Goal: Information Seeking & Learning: Compare options

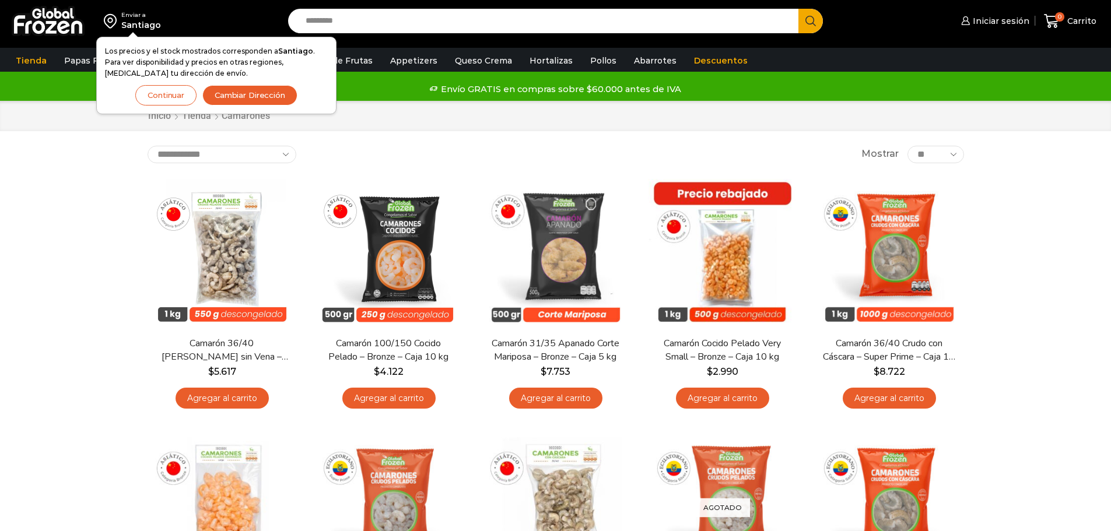
scroll to position [58, 0]
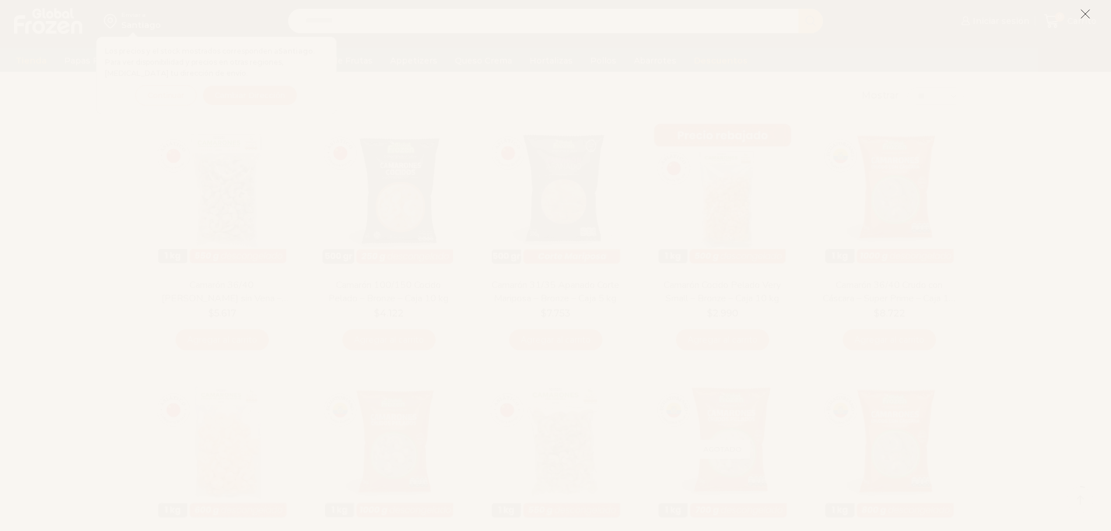
click at [1084, 13] on icon at bounding box center [1085, 14] width 10 height 10
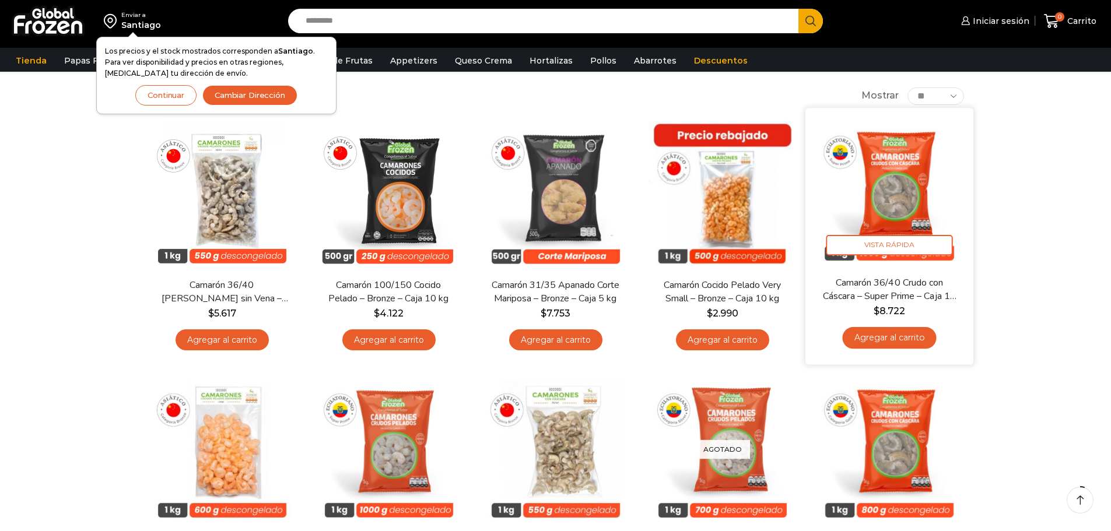
click at [916, 173] on img at bounding box center [889, 192] width 150 height 150
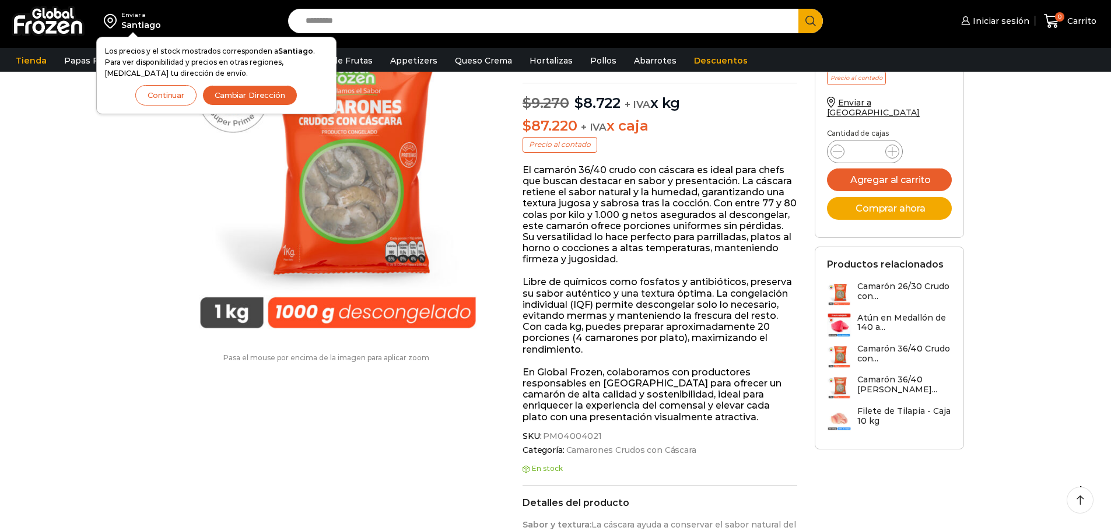
scroll to position [1, 0]
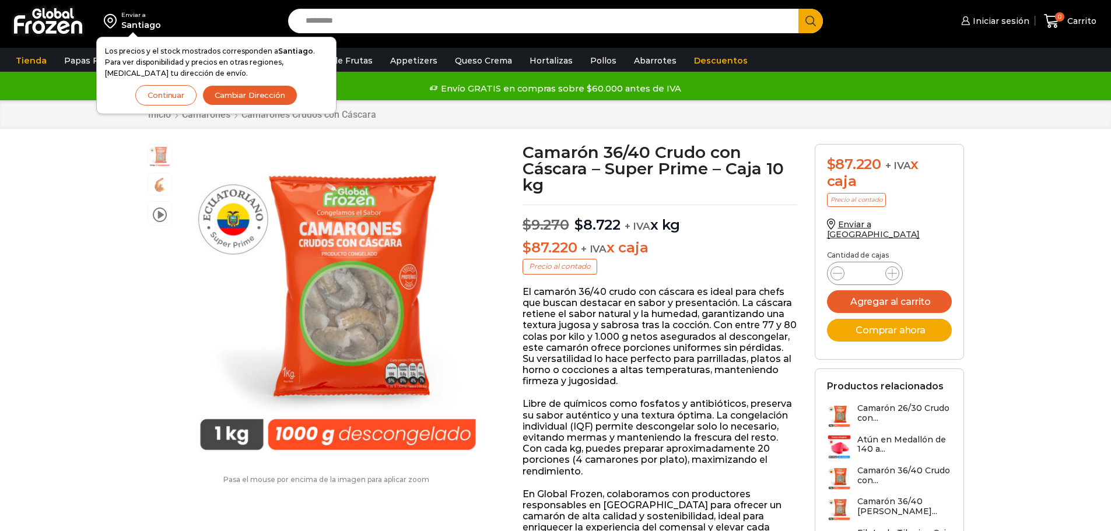
click at [168, 97] on button "Continuar" at bounding box center [165, 95] width 61 height 20
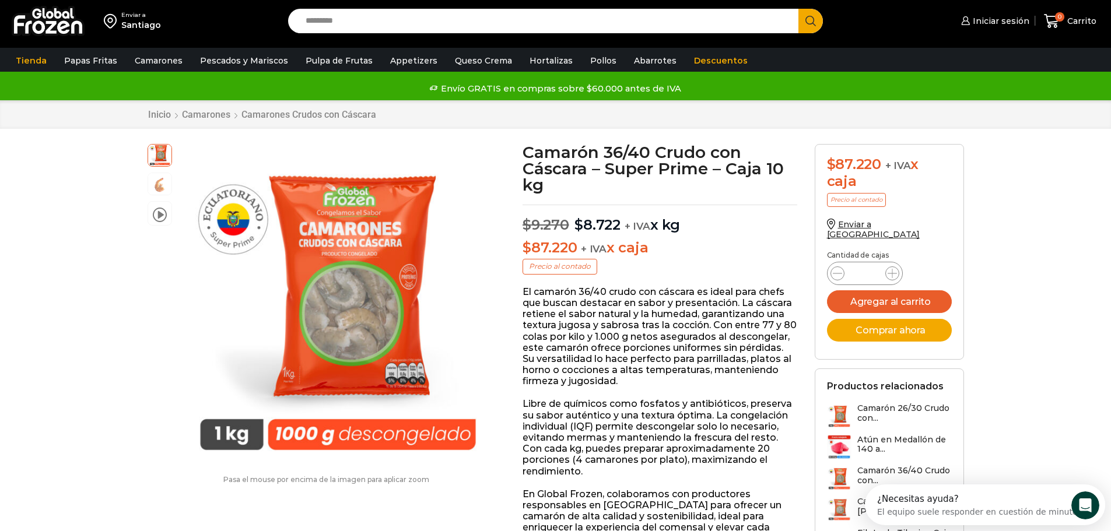
scroll to position [0, 0]
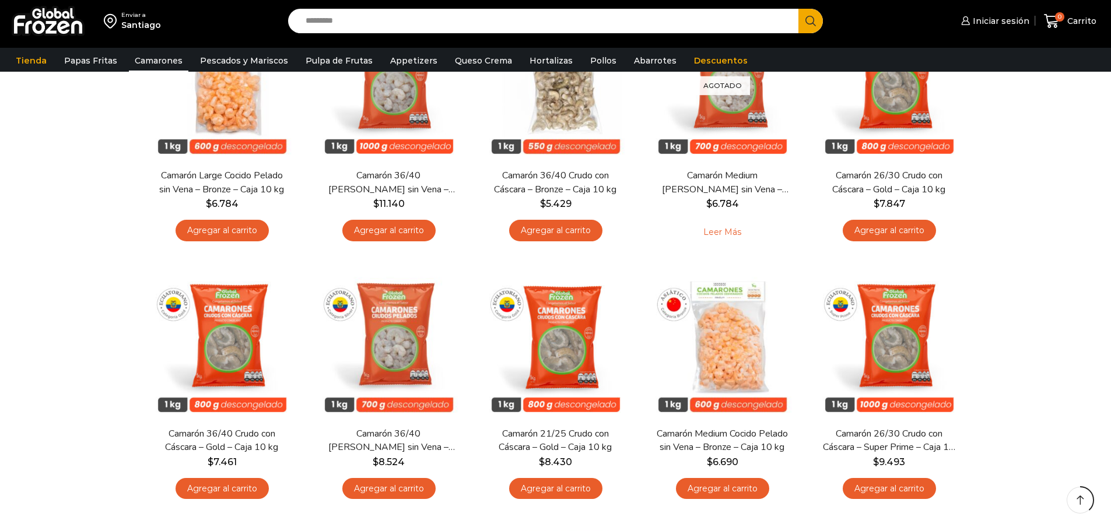
scroll to position [402, 0]
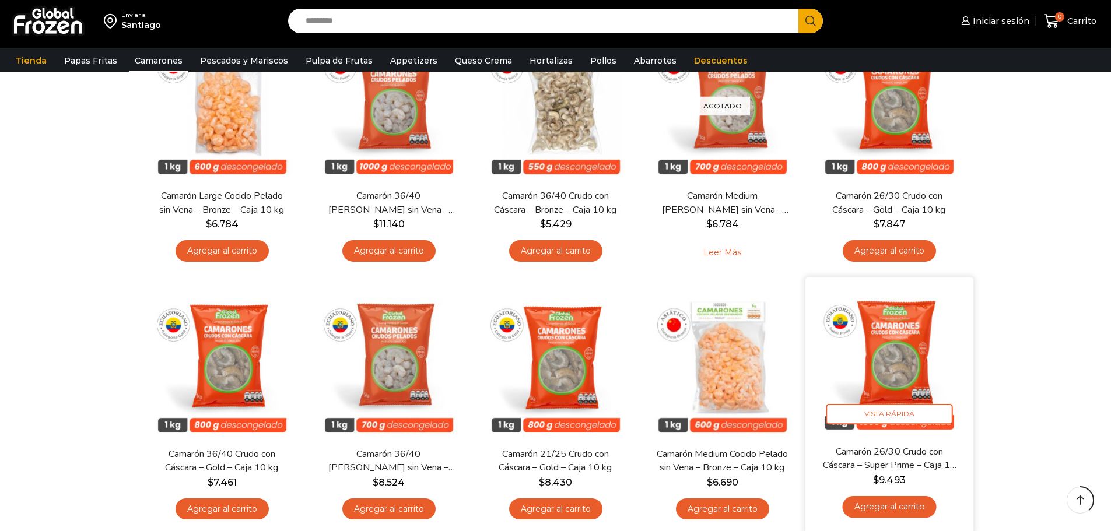
click at [884, 353] on img at bounding box center [889, 361] width 150 height 150
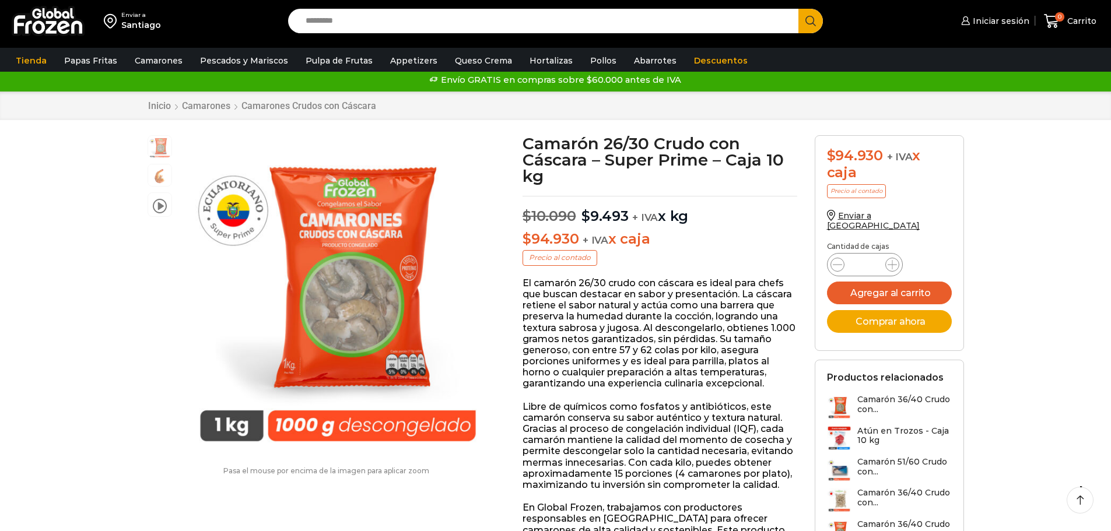
scroll to position [1, 0]
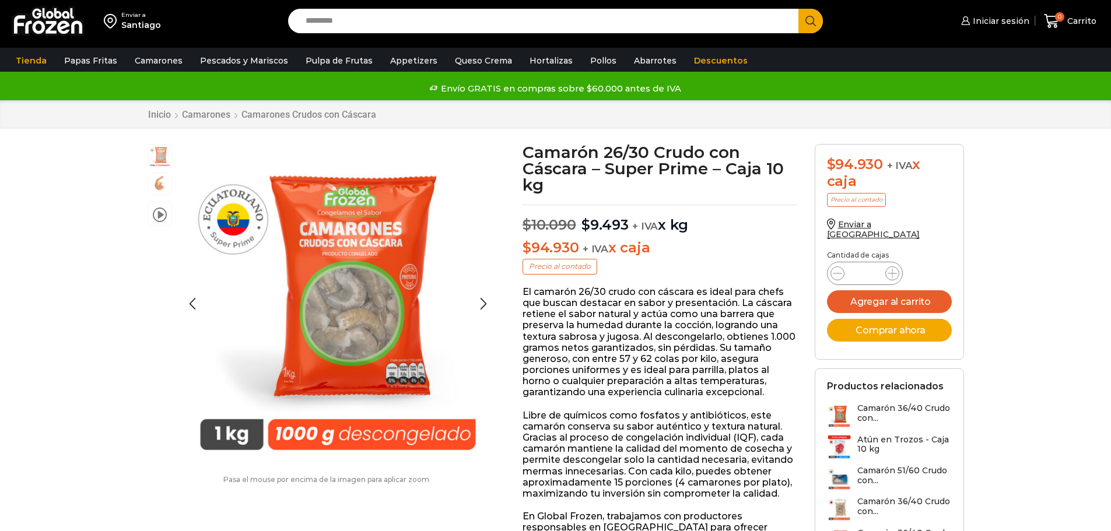
click at [151, 185] on img at bounding box center [159, 182] width 23 height 23
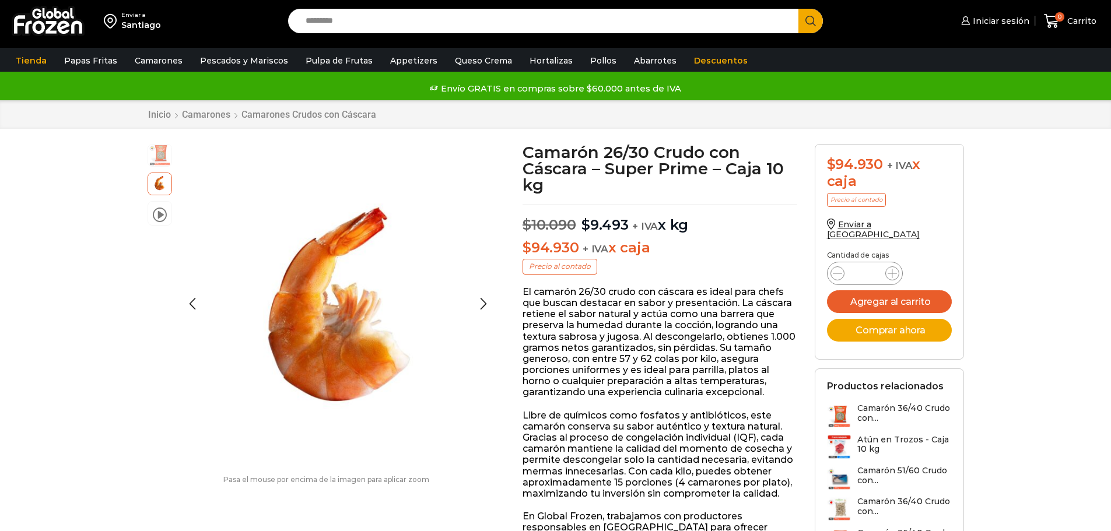
click at [159, 152] on img at bounding box center [159, 154] width 23 height 23
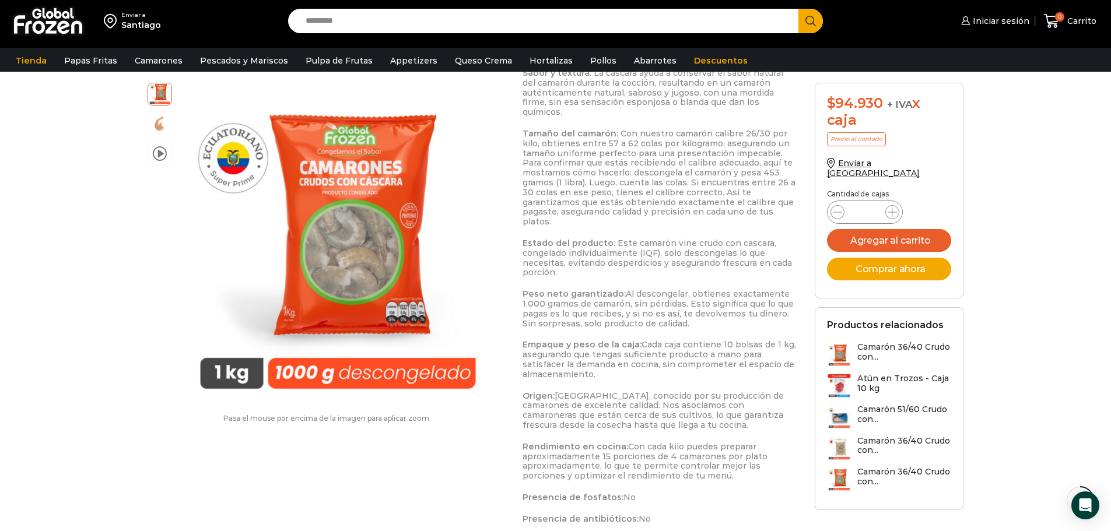
scroll to position [758, 0]
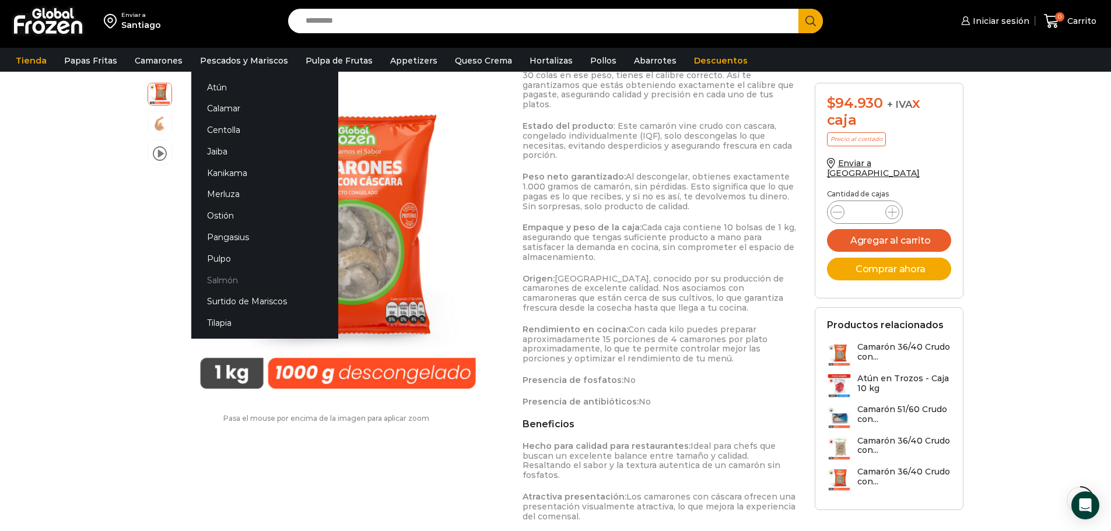
click at [217, 281] on link "Salmón" at bounding box center [264, 280] width 147 height 22
